Goal: Use online tool/utility: Utilize a website feature to perform a specific function

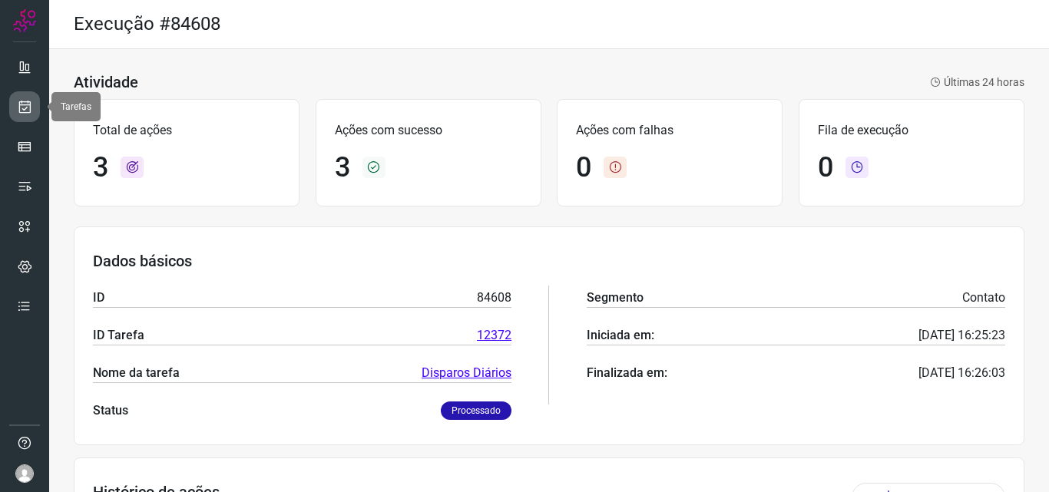
click at [25, 116] on link at bounding box center [24, 106] width 31 height 31
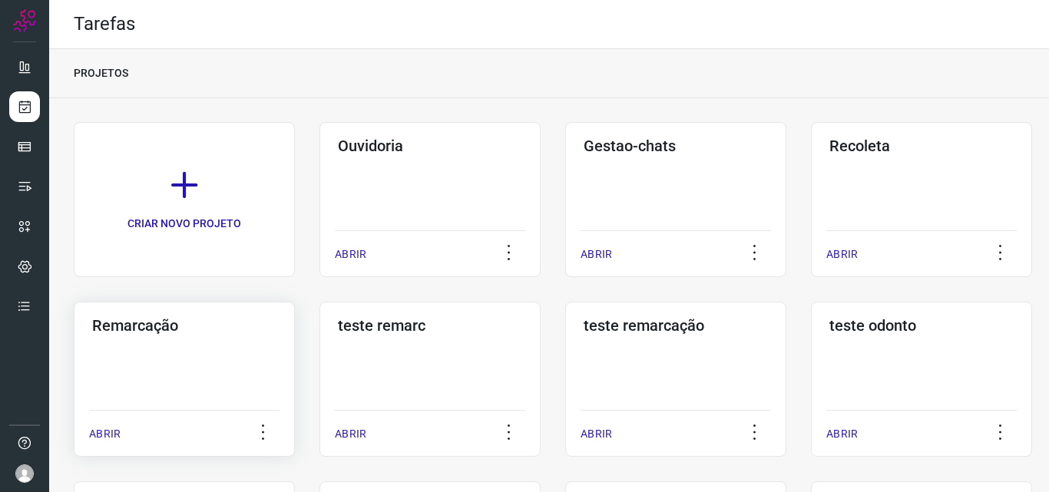
click at [197, 345] on div "Remarcação ABRIR" at bounding box center [184, 379] width 221 height 155
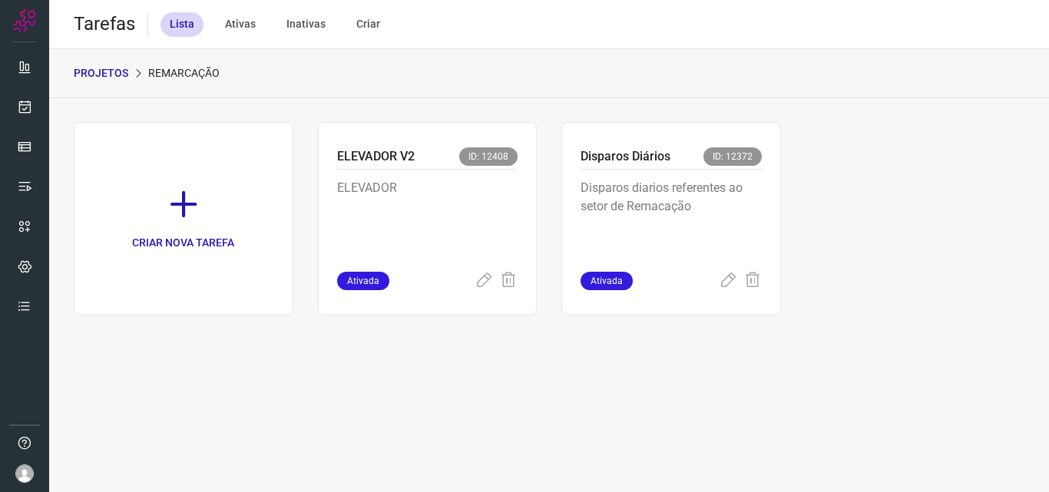
click at [730, 197] on p "Disparos diarios referentes ao setor de Remacação" at bounding box center [671, 217] width 181 height 77
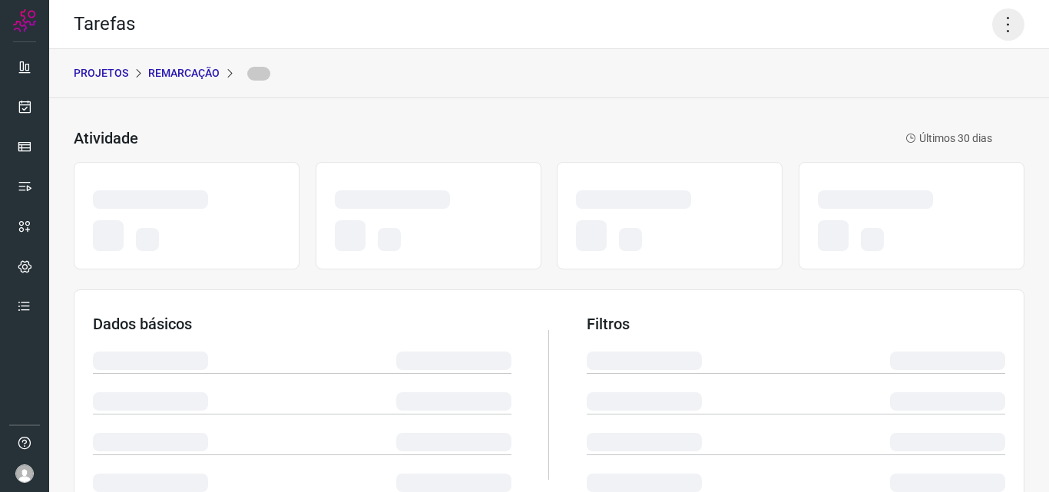
click at [1002, 18] on icon at bounding box center [1008, 24] width 32 height 32
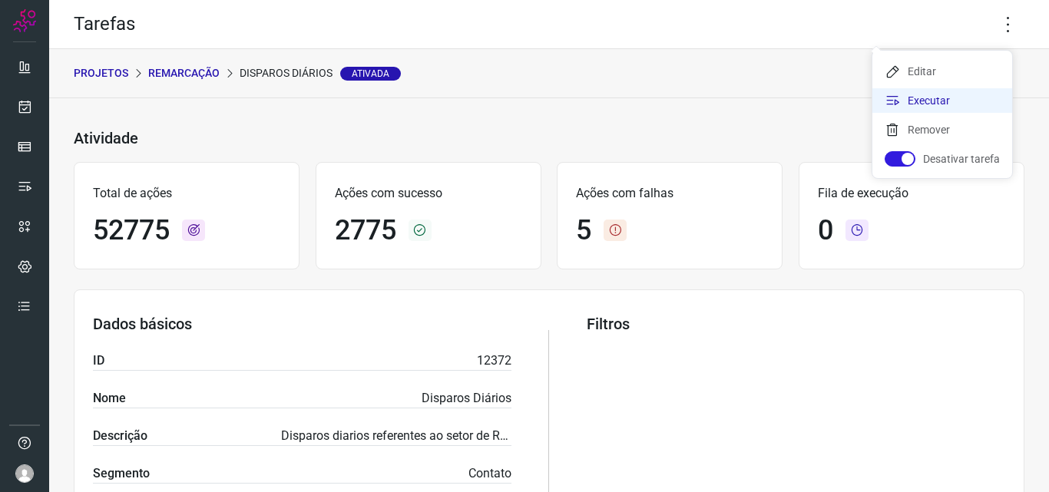
click at [925, 109] on li "Executar" at bounding box center [942, 100] width 140 height 25
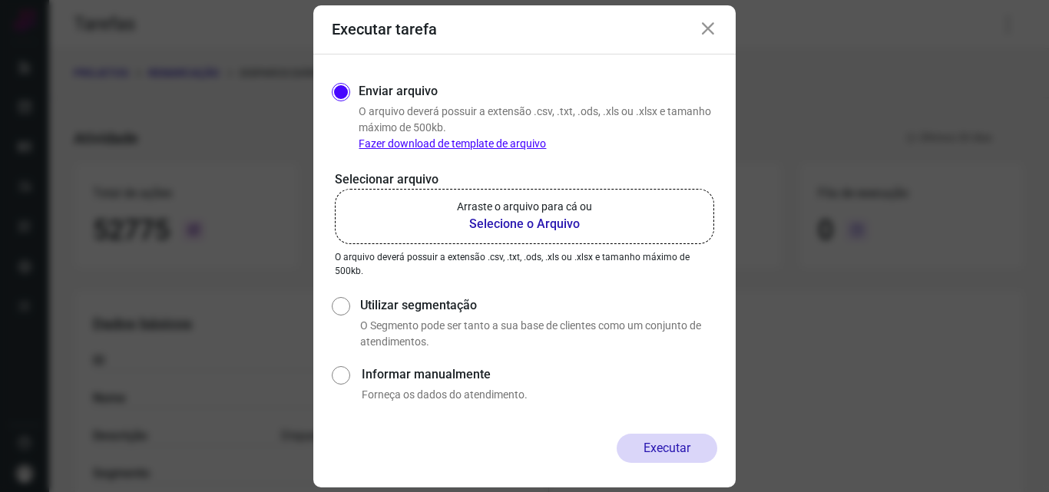
click at [494, 224] on b "Selecione o Arquivo" at bounding box center [524, 224] width 135 height 18
click at [0, 0] on input "Arraste o arquivo para cá ou Selecione o Arquivo" at bounding box center [0, 0] width 0 height 0
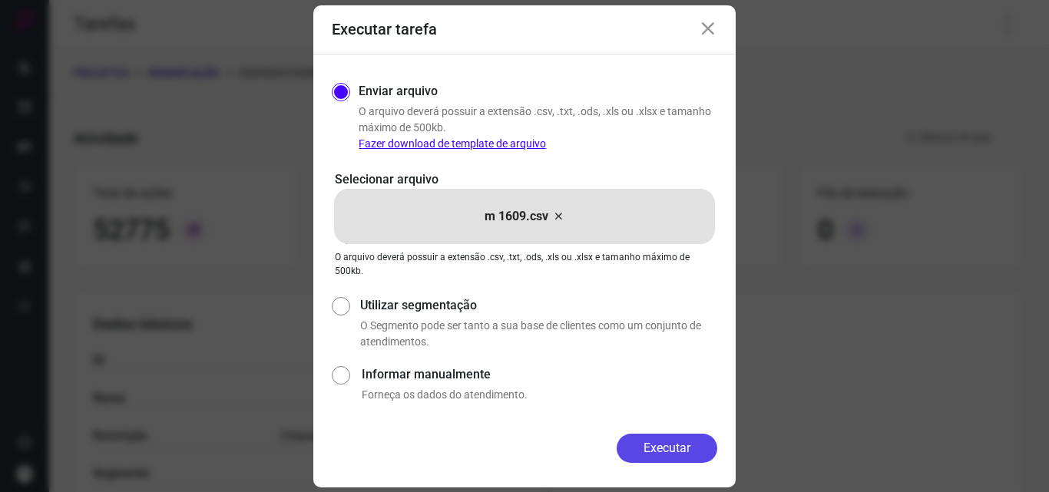
click at [661, 445] on button "Executar" at bounding box center [667, 448] width 101 height 29
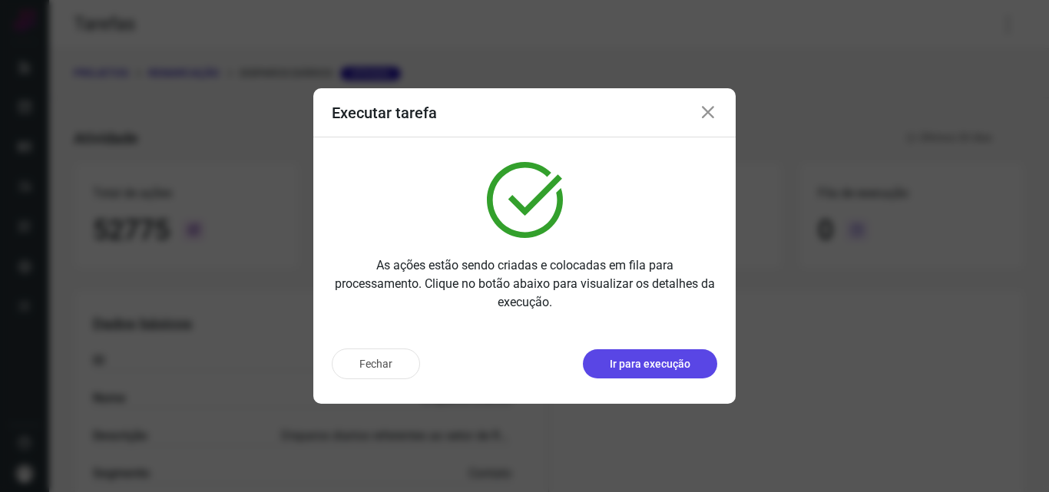
click at [677, 356] on p "Ir para execução" at bounding box center [650, 364] width 81 height 16
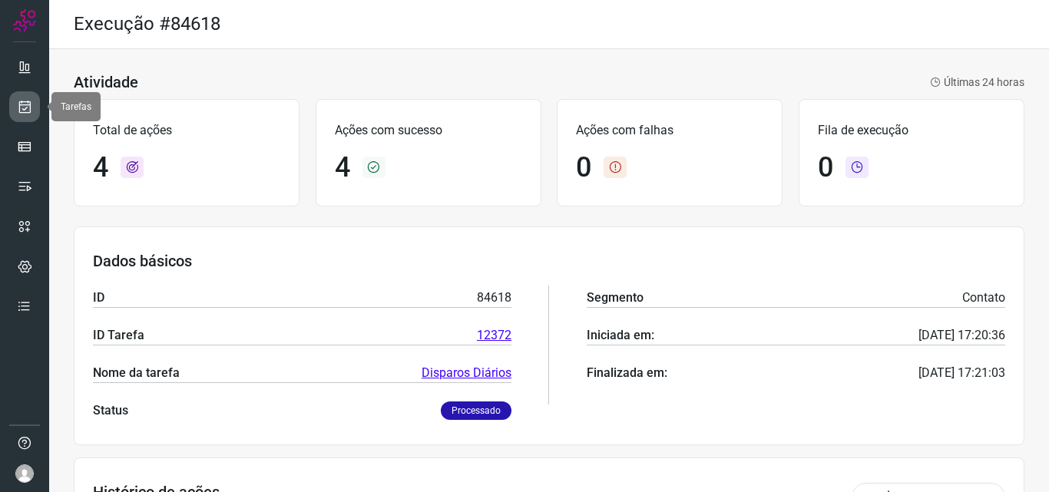
click at [29, 115] on link at bounding box center [24, 106] width 31 height 31
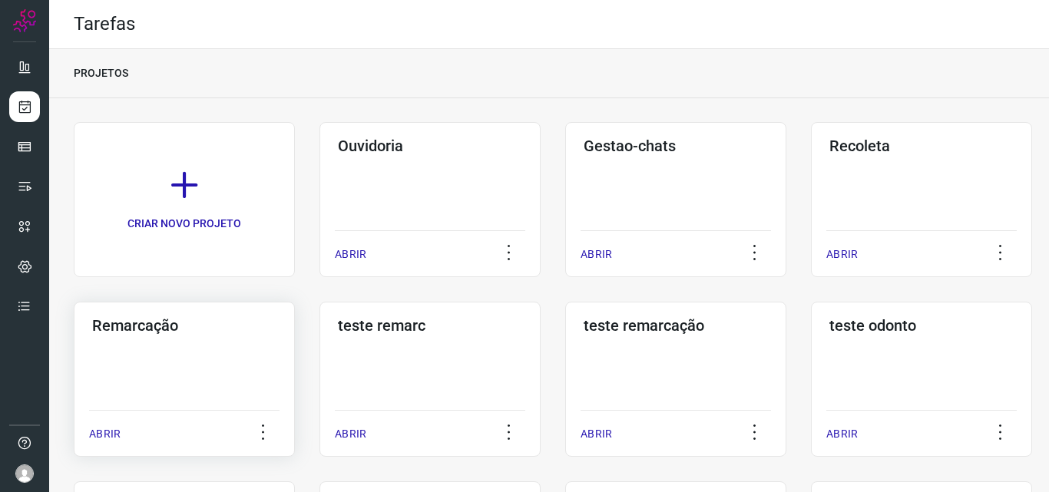
click at [233, 381] on div "Remarcação ABRIR" at bounding box center [184, 379] width 221 height 155
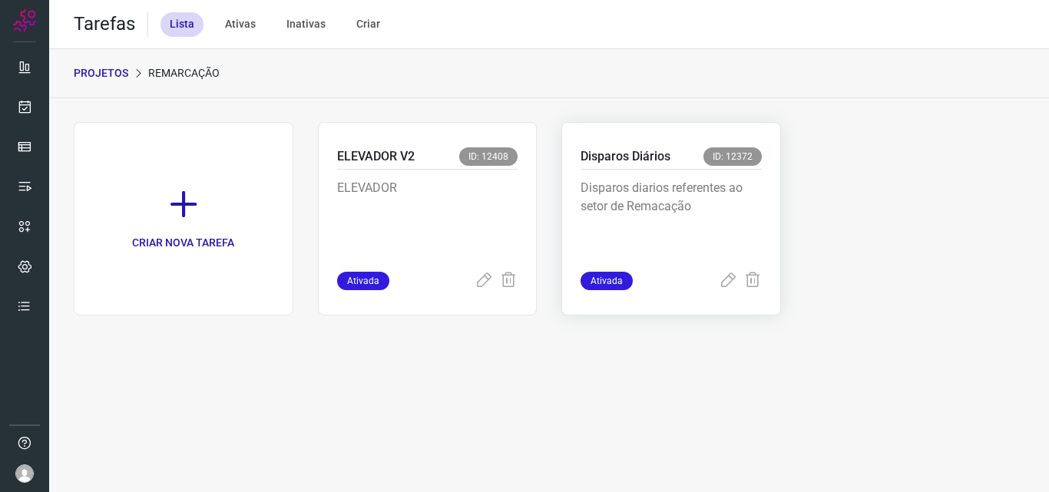
click at [678, 223] on p "Disparos diarios referentes ao setor de Remacação" at bounding box center [671, 217] width 181 height 77
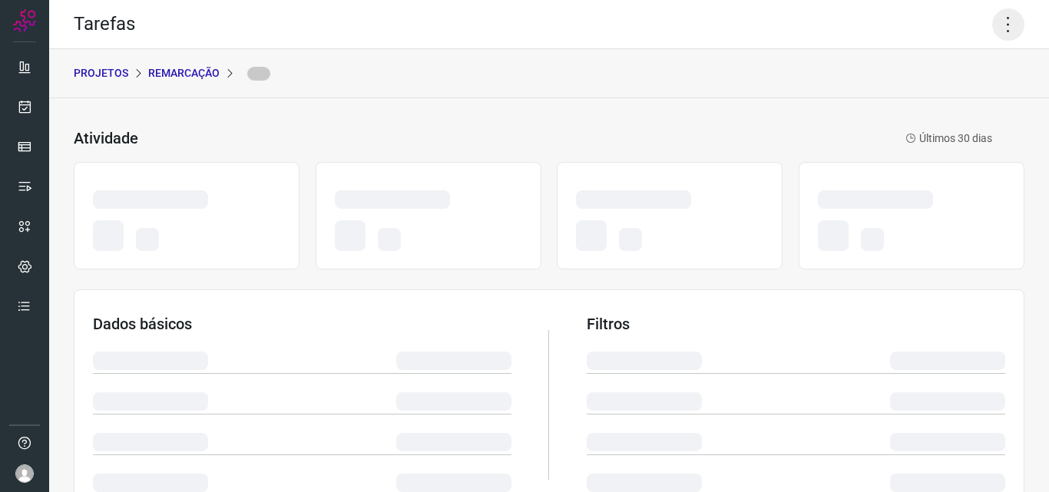
click at [1005, 22] on icon at bounding box center [1008, 24] width 32 height 32
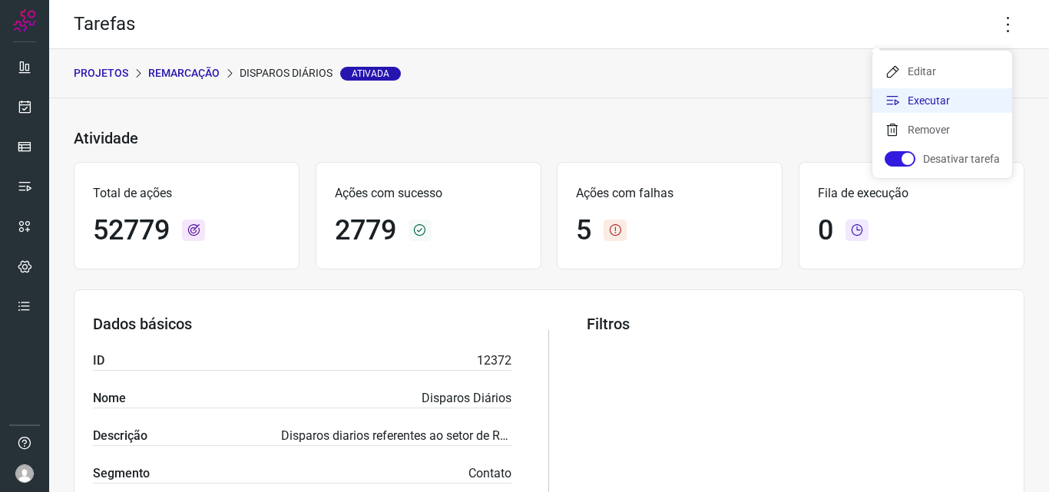
click at [965, 94] on li "Executar" at bounding box center [942, 100] width 140 height 25
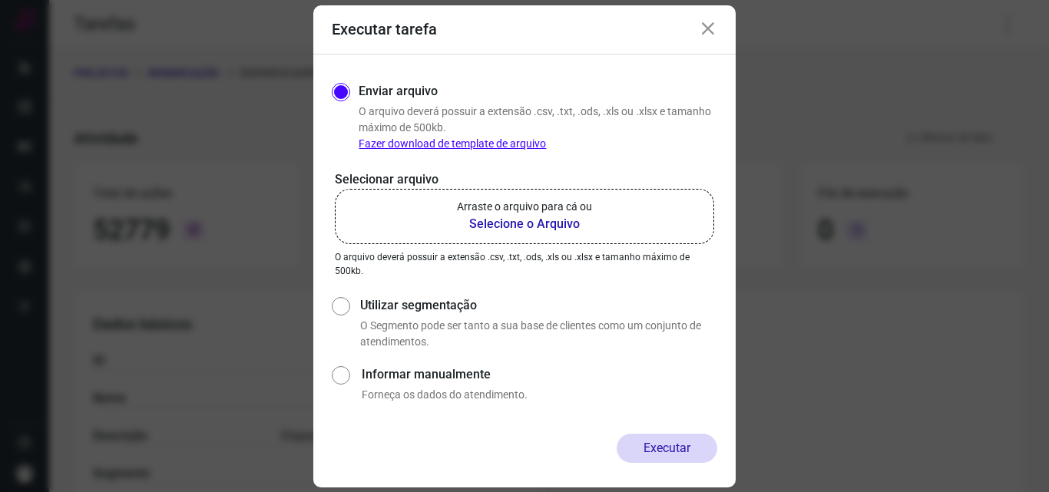
click at [578, 223] on b "Selecione o Arquivo" at bounding box center [524, 224] width 135 height 18
click at [0, 0] on input "Arraste o arquivo para cá ou Selecione o Arquivo" at bounding box center [0, 0] width 0 height 0
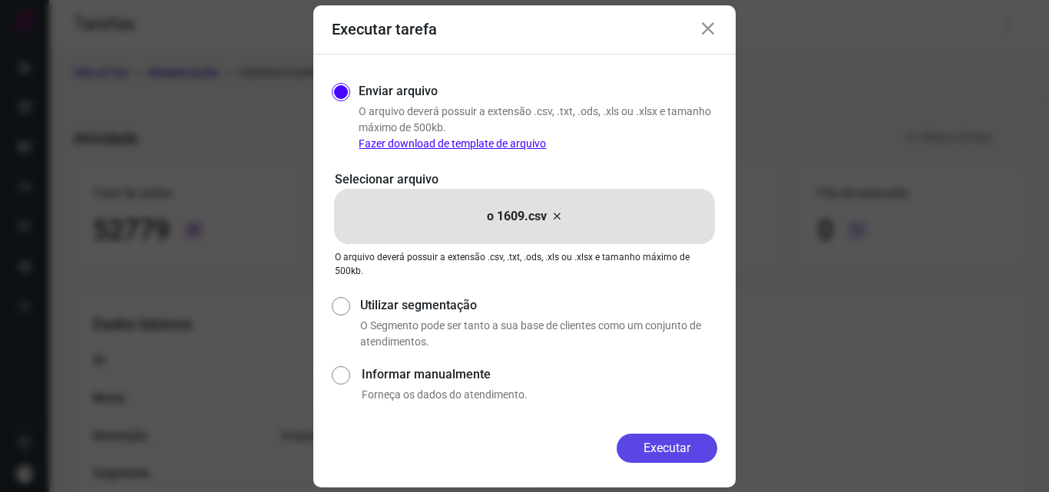
click at [670, 458] on button "Executar" at bounding box center [667, 448] width 101 height 29
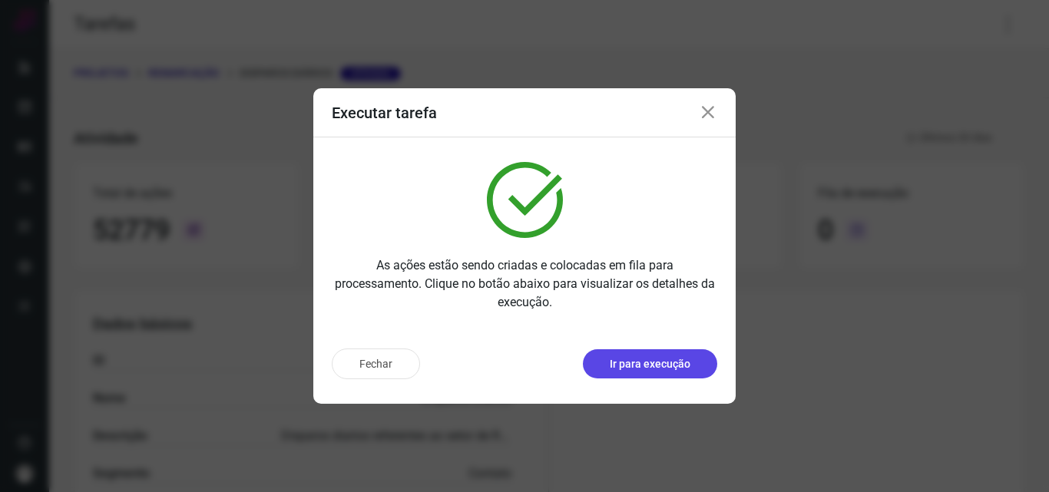
click at [661, 370] on p "Ir para execução" at bounding box center [650, 364] width 81 height 16
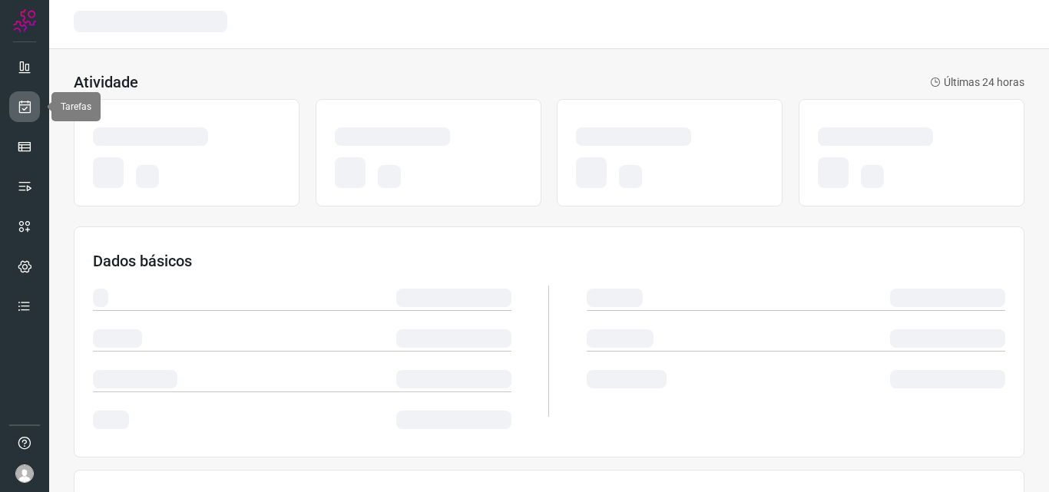
click at [31, 118] on link at bounding box center [24, 106] width 31 height 31
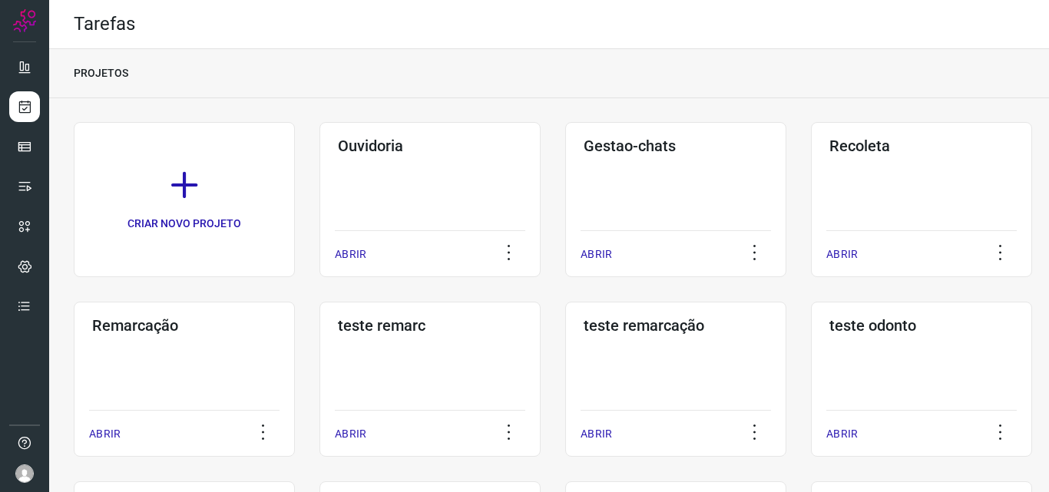
click at [157, 323] on h3 "Remarcação" at bounding box center [184, 325] width 184 height 18
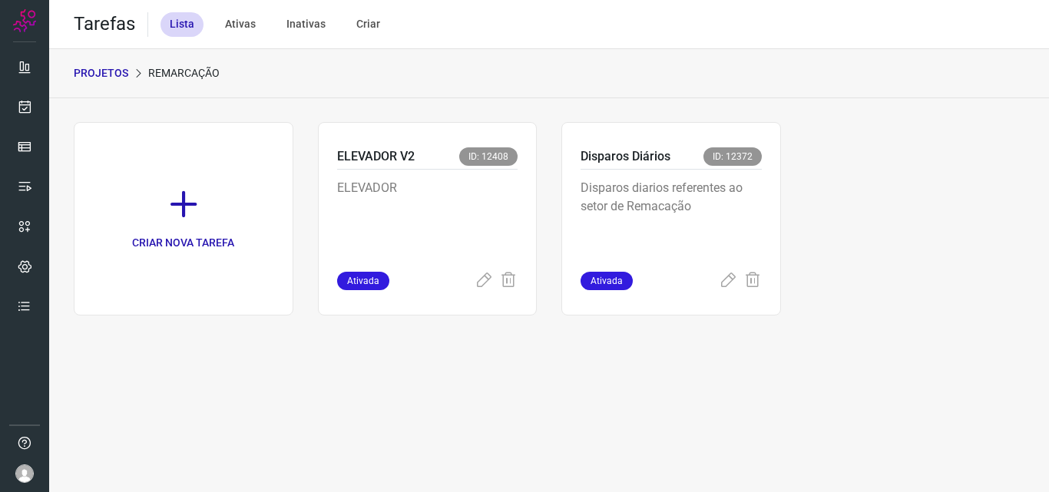
click at [670, 189] on p "Disparos diarios referentes ao setor de Remacação" at bounding box center [671, 217] width 181 height 77
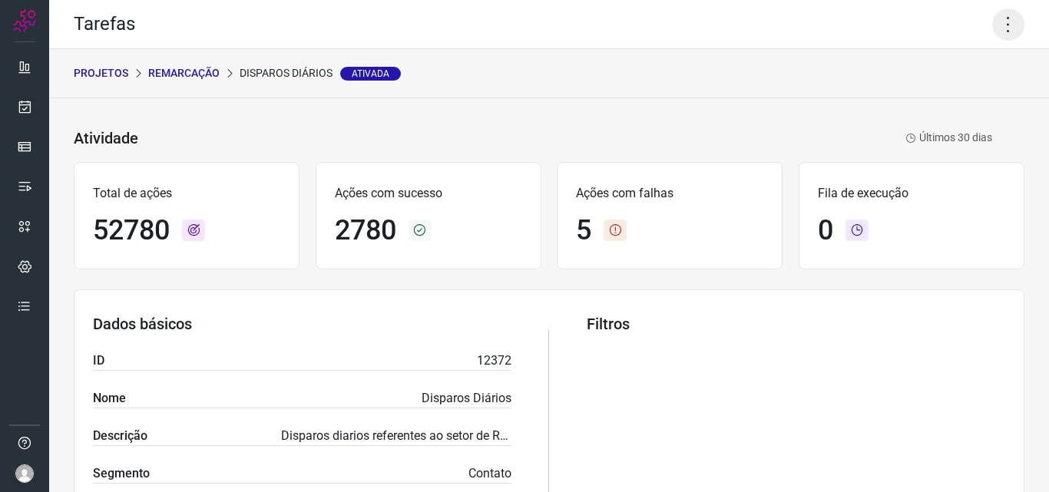
click at [992, 22] on icon at bounding box center [1008, 24] width 32 height 32
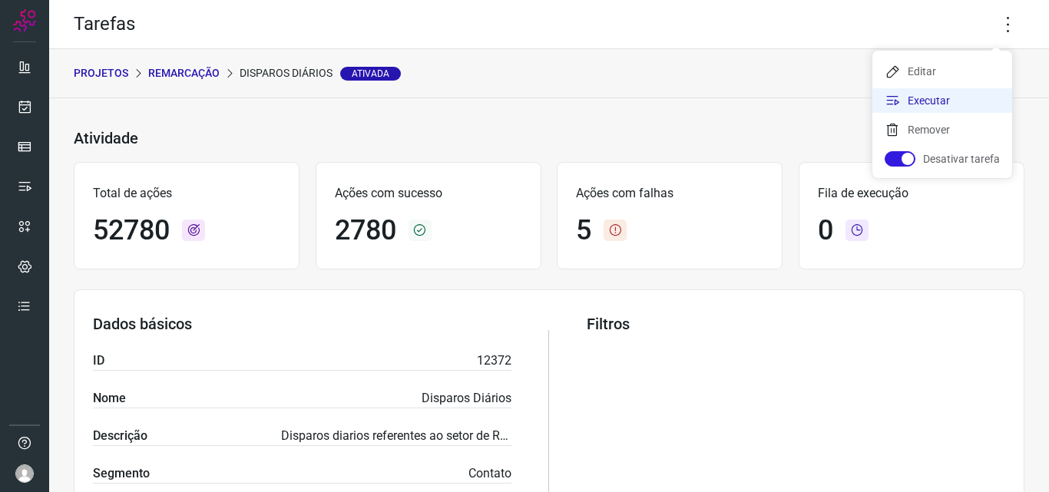
click at [954, 95] on li "Executar" at bounding box center [942, 100] width 140 height 25
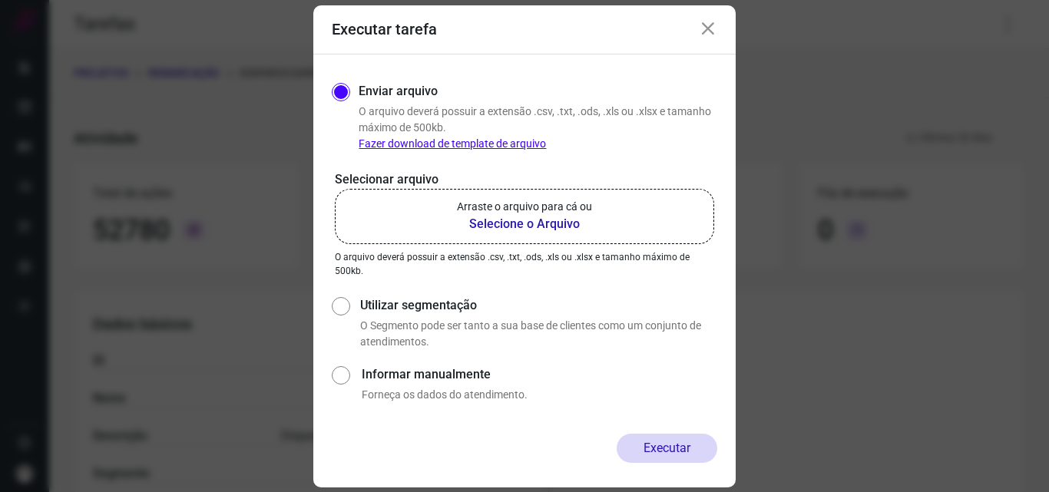
click at [506, 230] on b "Selecione o Arquivo" at bounding box center [524, 224] width 135 height 18
click at [0, 0] on input "Arraste o arquivo para cá ou Selecione o Arquivo" at bounding box center [0, 0] width 0 height 0
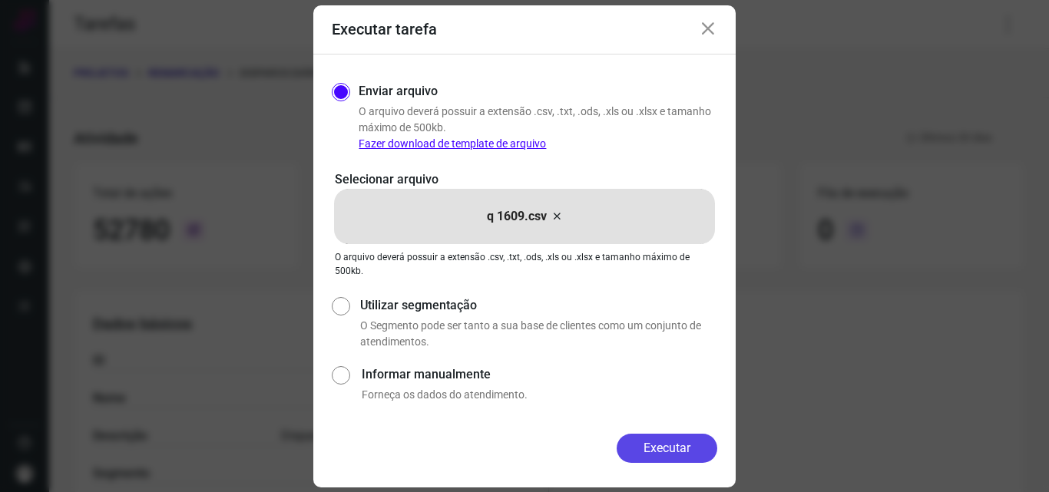
click at [653, 439] on button "Executar" at bounding box center [667, 448] width 101 height 29
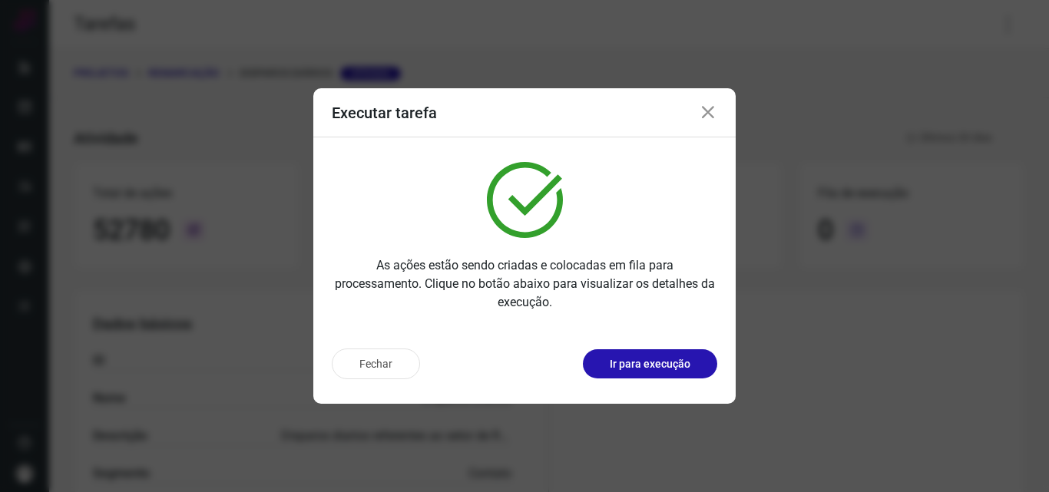
click at [674, 373] on button "Ir para execução" at bounding box center [650, 363] width 134 height 29
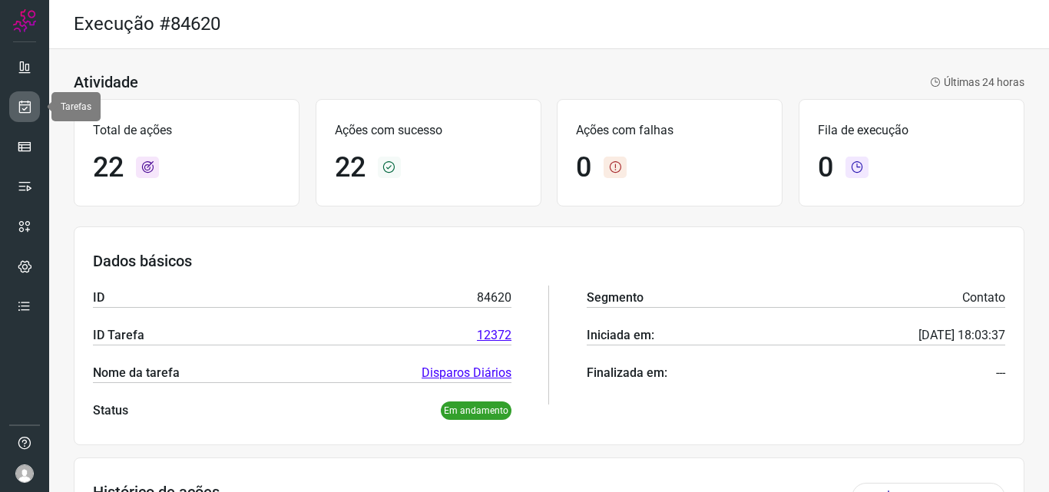
click at [26, 107] on icon at bounding box center [25, 106] width 16 height 15
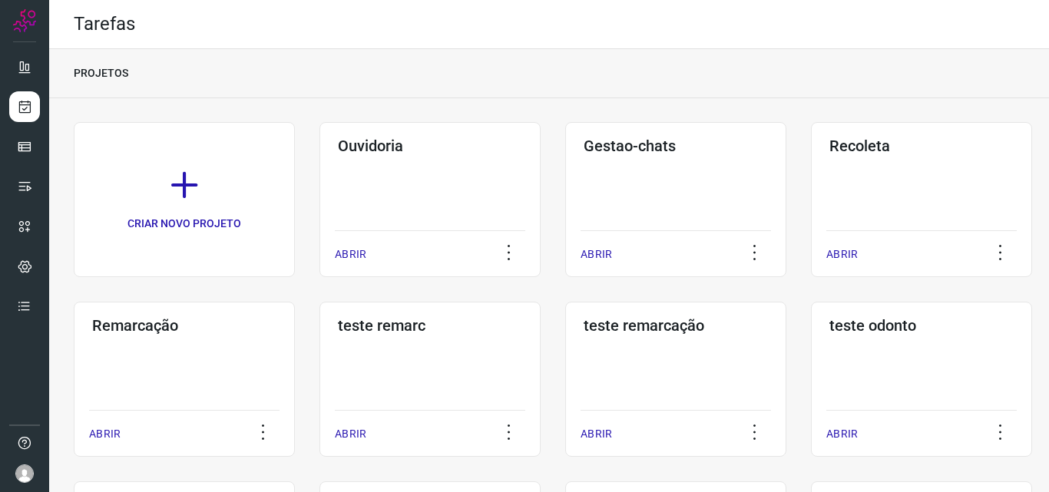
click at [123, 341] on div "Remarcação ABRIR" at bounding box center [184, 379] width 221 height 155
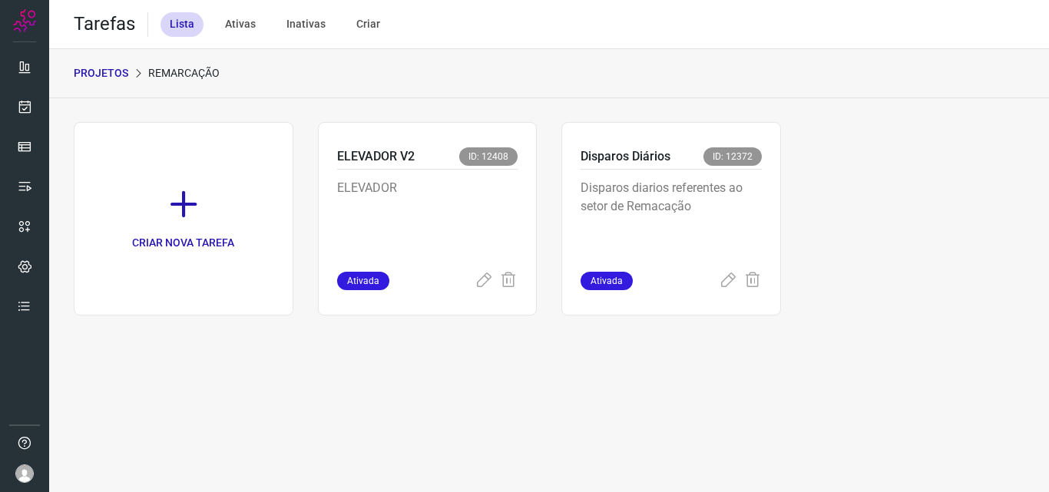
click at [727, 198] on p "Disparos diarios referentes ao setor de Remacação" at bounding box center [671, 217] width 181 height 77
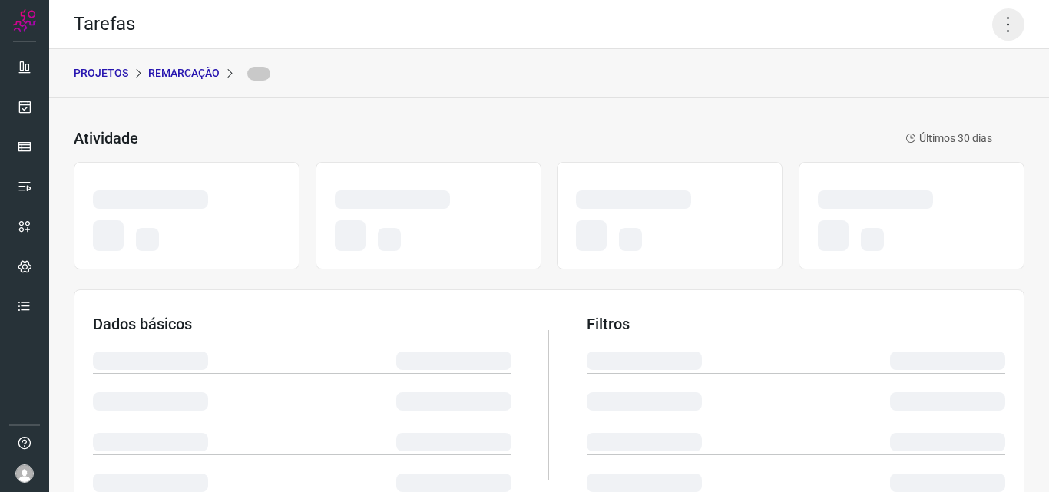
click at [997, 20] on icon at bounding box center [1008, 24] width 32 height 32
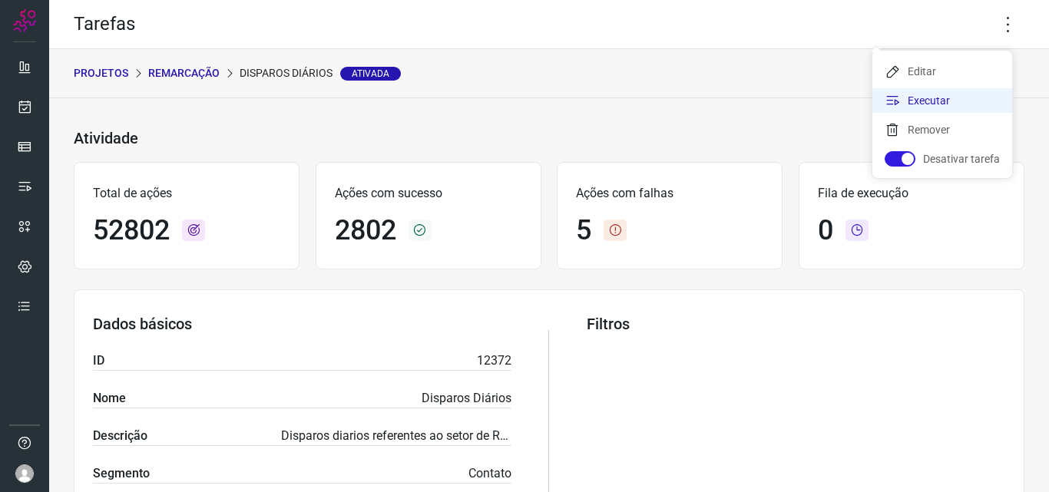
click at [948, 94] on li "Executar" at bounding box center [942, 100] width 140 height 25
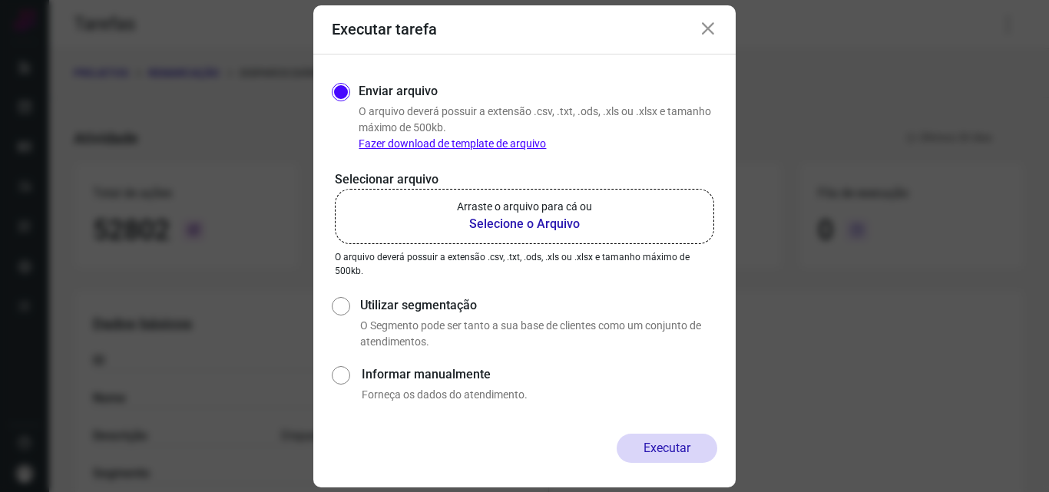
click at [502, 221] on b "Selecione o Arquivo" at bounding box center [524, 224] width 135 height 18
click at [0, 0] on input "Arraste o arquivo para cá ou Selecione o Arquivo" at bounding box center [0, 0] width 0 height 0
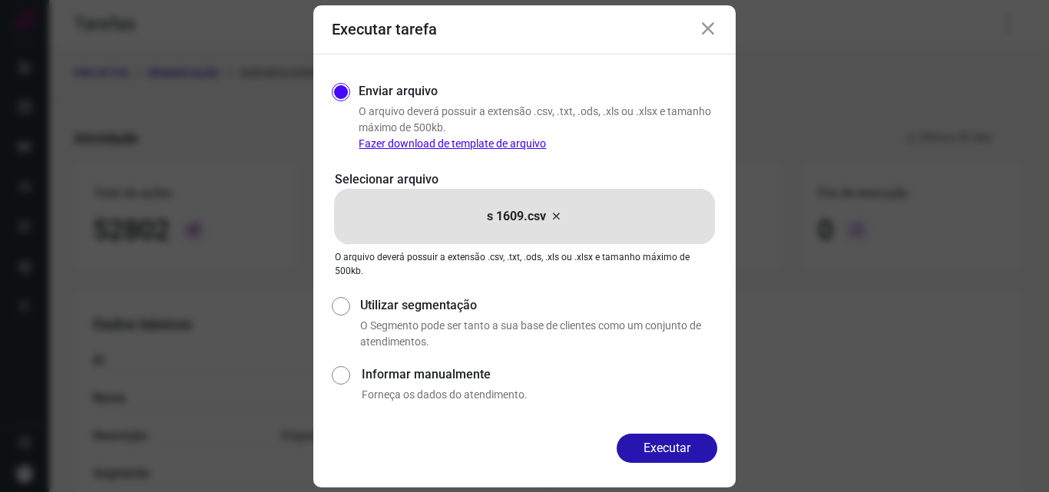
click at [631, 443] on button "Executar" at bounding box center [667, 448] width 101 height 29
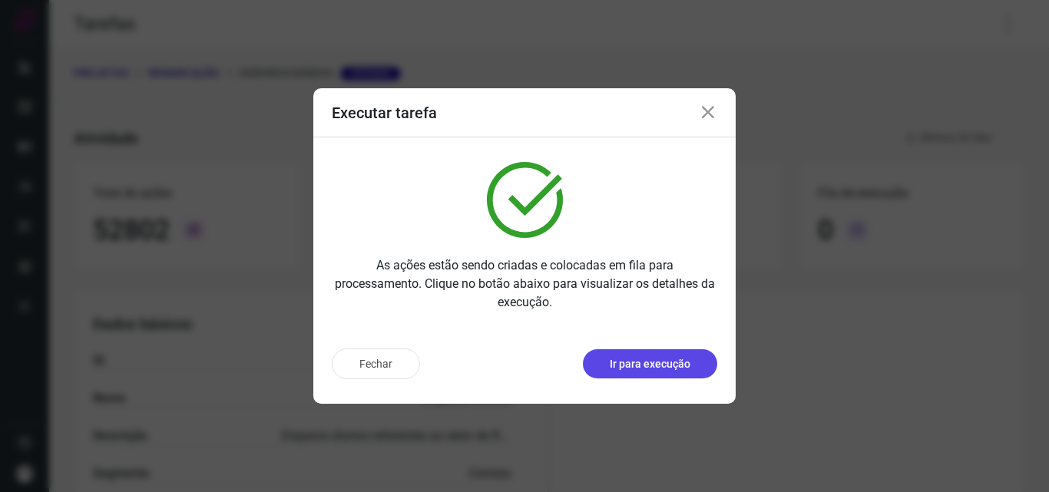
click at [657, 372] on button "Ir para execução" at bounding box center [650, 363] width 134 height 29
